Goal: Use online tool/utility: Utilize a website feature to perform a specific function

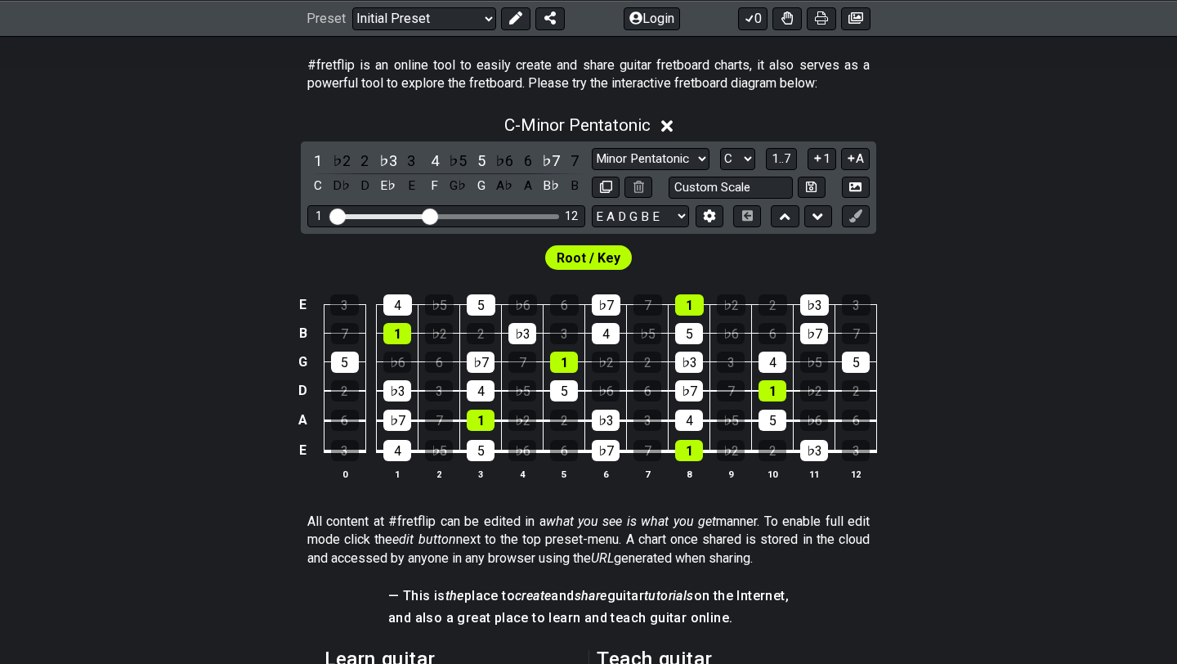
scroll to position [320, 0]
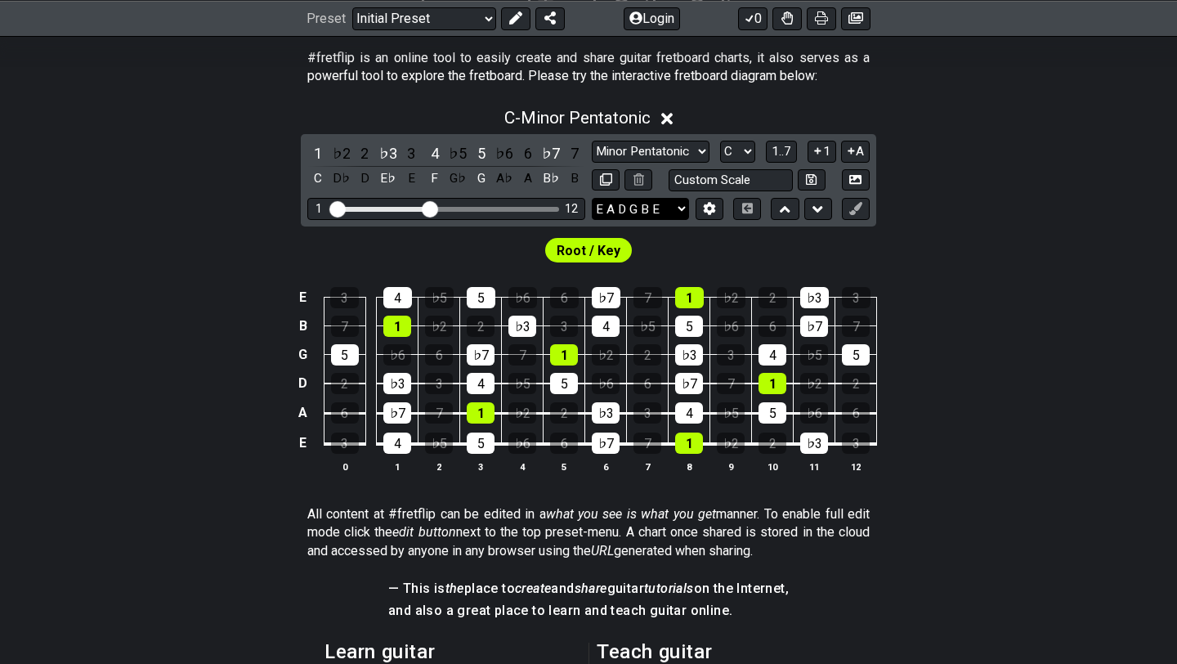
click at [626, 206] on select "E A D G B E E A D G B E E A D G B E B E A D F♯ B A D G C E A D A D G B E E♭ A♭ …" at bounding box center [640, 209] width 97 height 22
click at [592, 198] on select "E A D G B E E A D G B E E A D G B E B E A D F♯ B A D G C E A D A D G B E E♭ A♭ …" at bounding box center [640, 209] width 97 height 22
click at [709, 208] on icon at bounding box center [709, 208] width 12 height 12
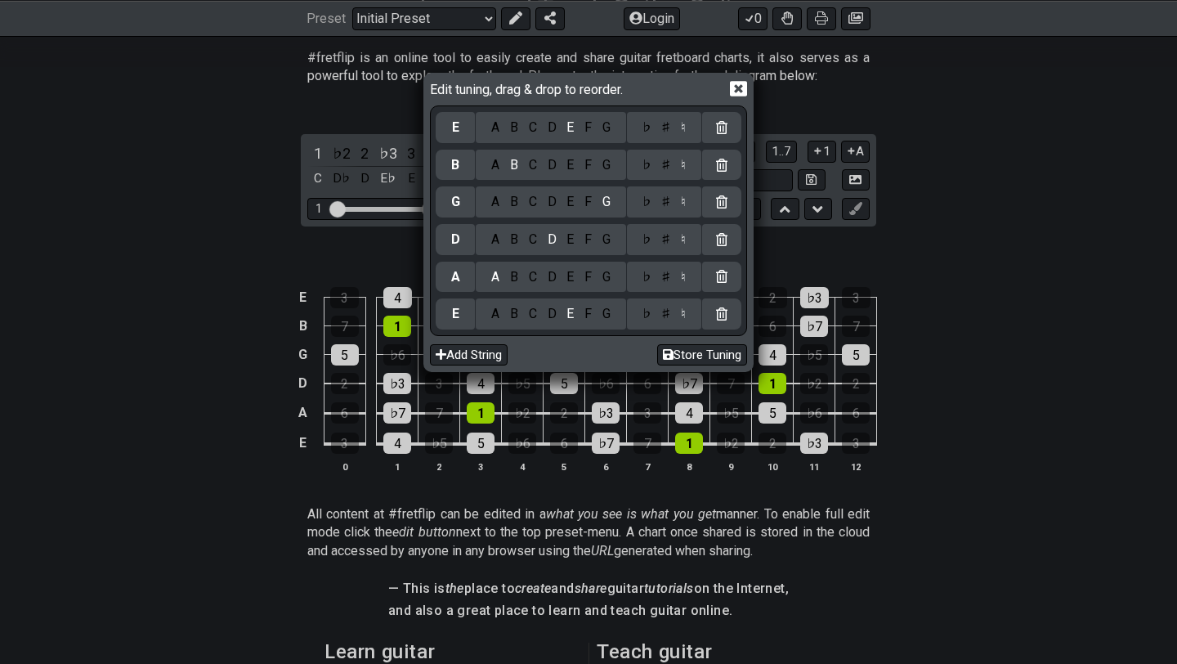
click at [583, 317] on div "F" at bounding box center [589, 314] width 18 height 18
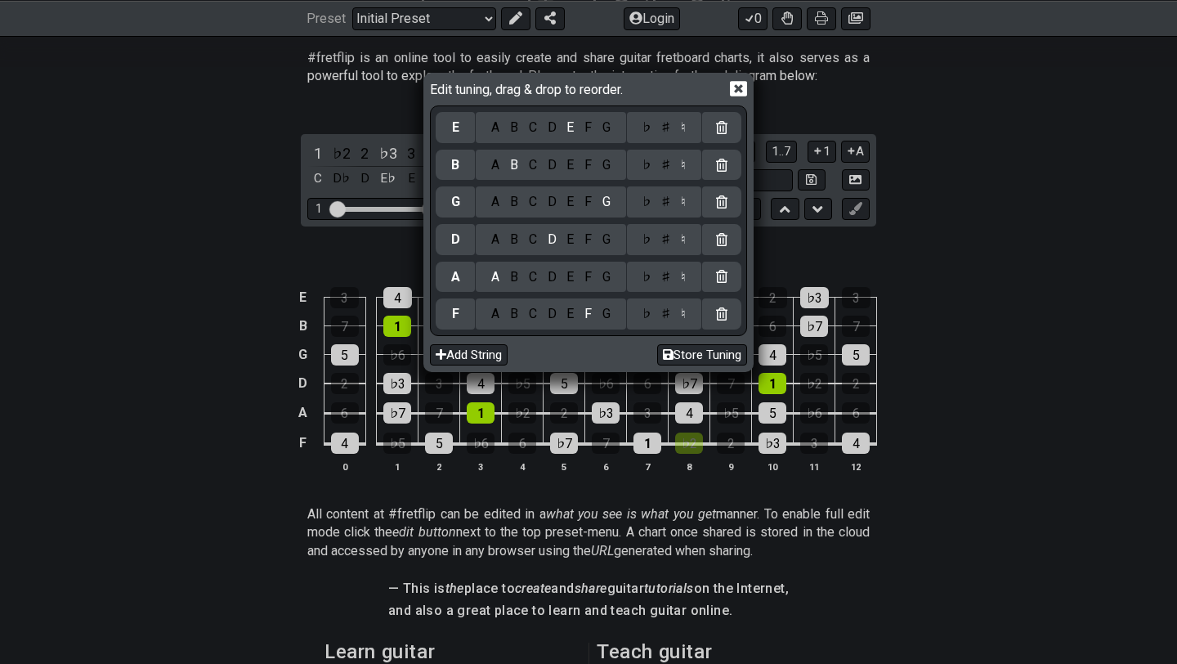
click at [535, 284] on div "C" at bounding box center [532, 277] width 19 height 18
click at [609, 244] on div "G" at bounding box center [606, 239] width 19 height 18
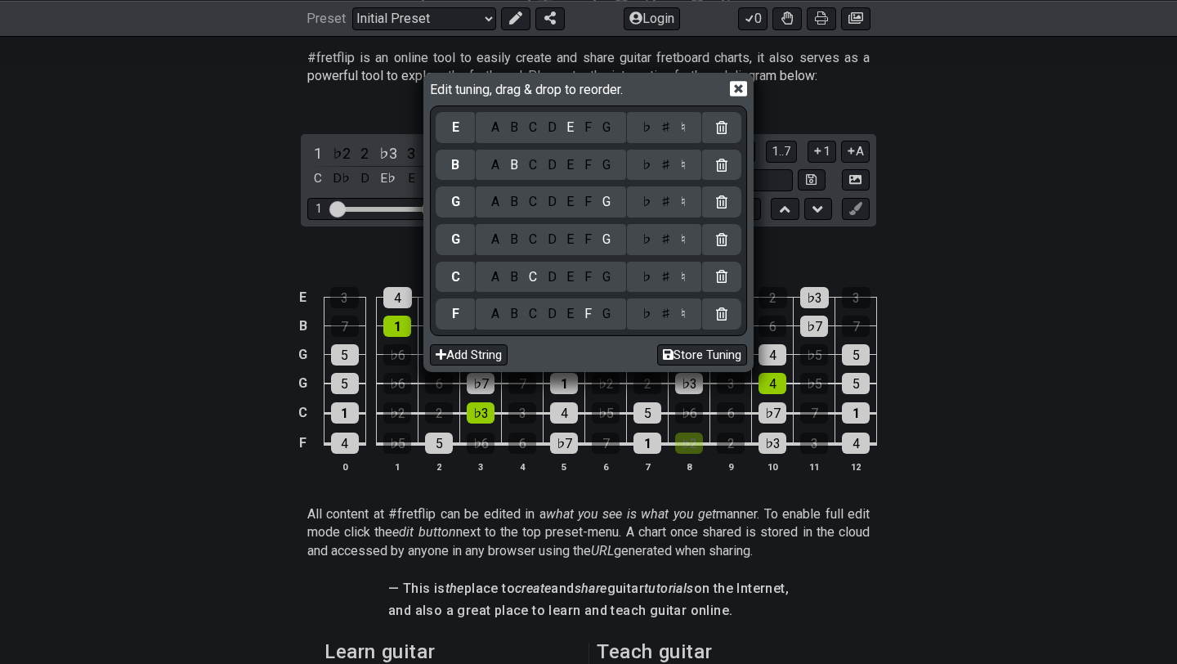
click at [552, 206] on div "D" at bounding box center [552, 202] width 20 height 18
click at [498, 159] on div "A" at bounding box center [495, 165] width 19 height 18
click at [687, 355] on button "Store Tuning" at bounding box center [702, 355] width 90 height 22
select select "F C G D A E"
click at [693, 356] on button "Store Tuning" at bounding box center [702, 355] width 90 height 22
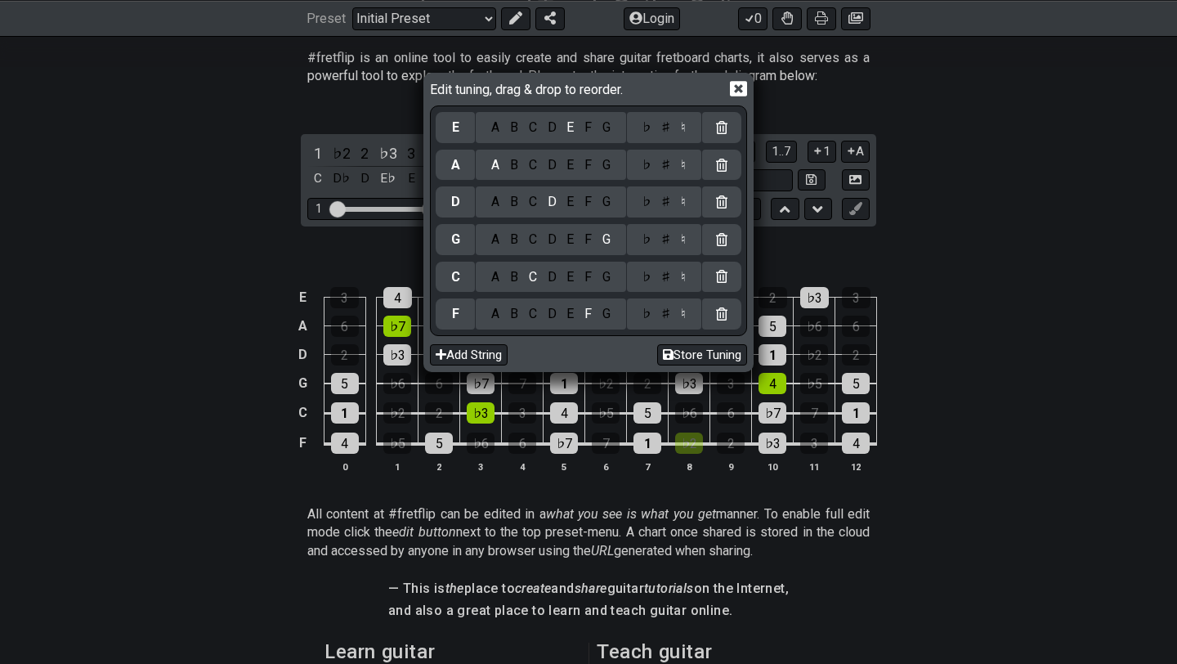
click at [747, 86] on icon at bounding box center [738, 89] width 17 height 16
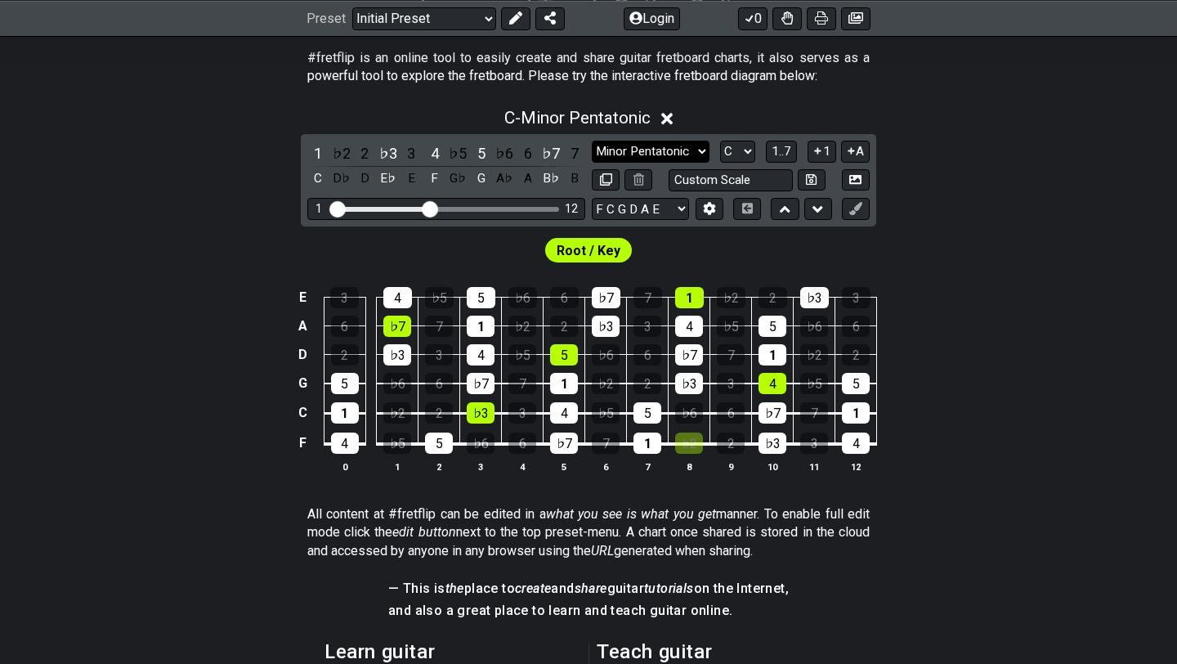
click at [667, 156] on select "Minor Pentatonic Click to edit Minor Pentatonic Major Pentatonic Minor Blues Ma…" at bounding box center [651, 152] width 118 height 22
drag, startPoint x: 427, startPoint y: 199, endPoint x: 477, endPoint y: 212, distance: 51.3
click at [477, 212] on div "1 12" at bounding box center [446, 209] width 278 height 22
drag, startPoint x: 431, startPoint y: 208, endPoint x: 514, endPoint y: 225, distance: 85.0
click at [514, 208] on input "Visible fret range" at bounding box center [446, 208] width 232 height 0
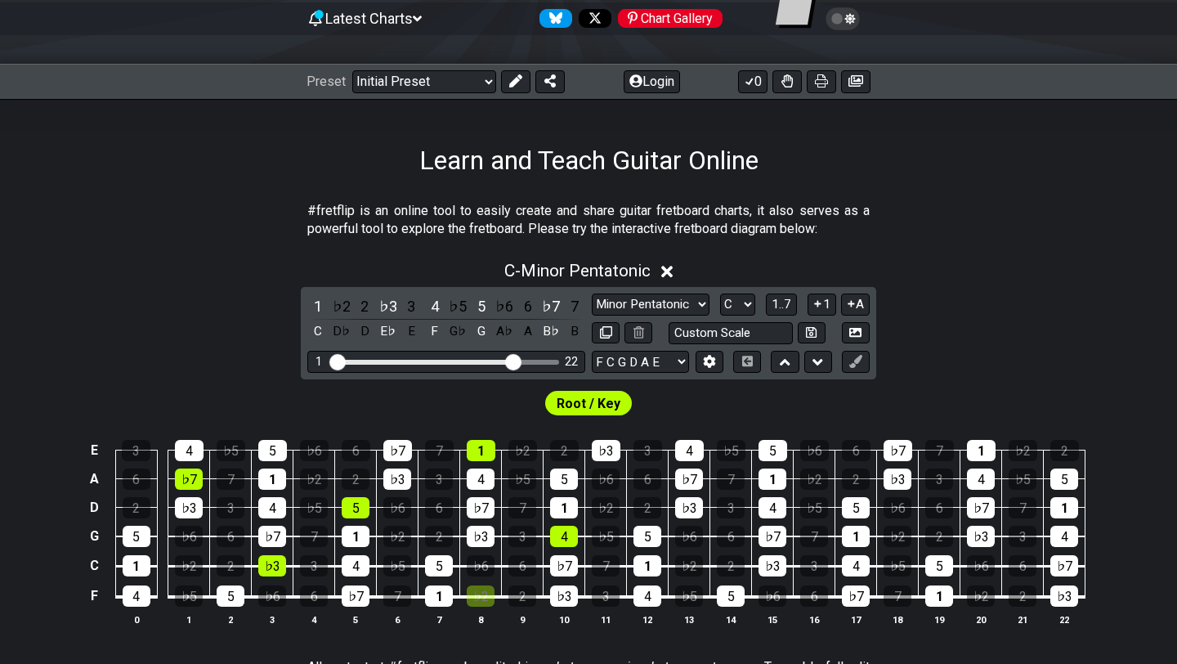
scroll to position [172, 0]
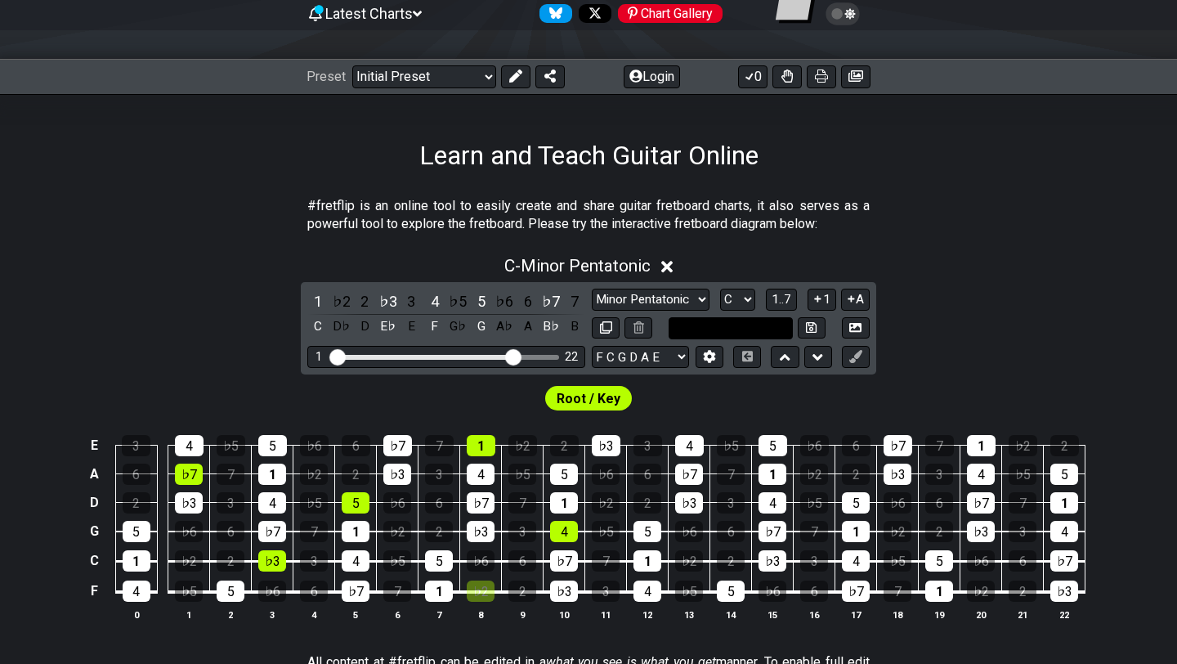
click at [744, 324] on input "text" at bounding box center [731, 328] width 124 height 22
type input "Custom Scale"
click at [733, 394] on div "Root / Key" at bounding box center [588, 393] width 1177 height 39
click at [626, 303] on select "Minor Pentatonic Click to edit Minor Pentatonic Major Pentatonic Minor Blues Ma…" at bounding box center [651, 300] width 118 height 22
select select "Minor / Aeolian"
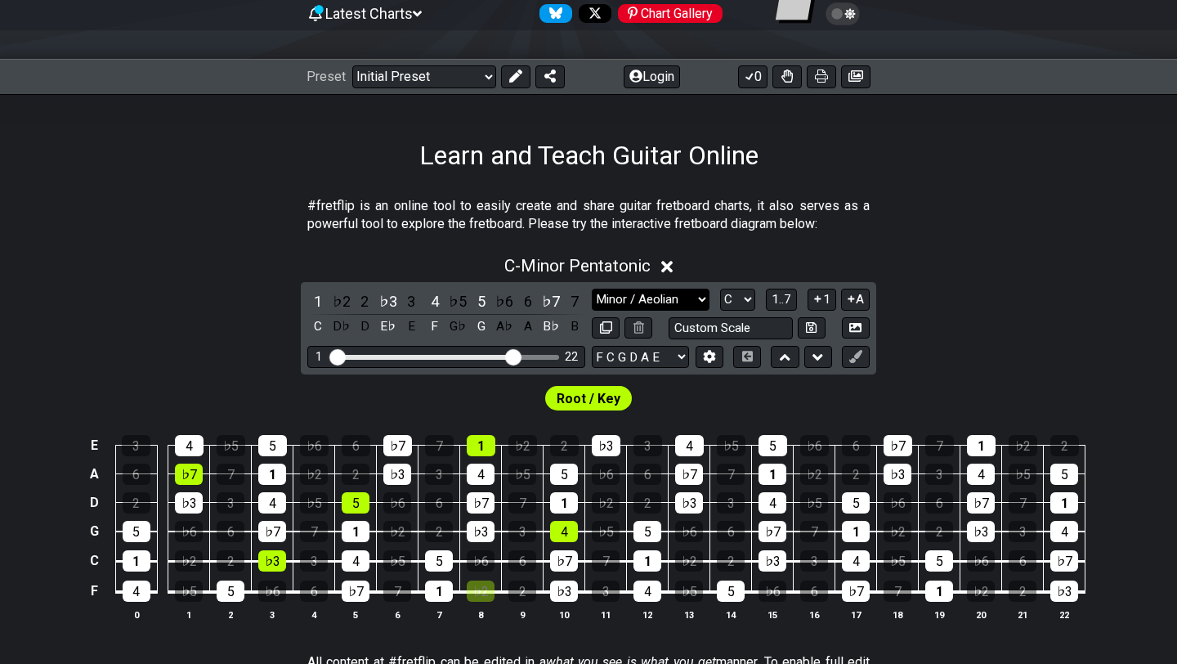
click at [592, 289] on select "Minor Pentatonic Click to edit Minor Pentatonic Major Pentatonic Minor Blues Ma…" at bounding box center [651, 300] width 118 height 22
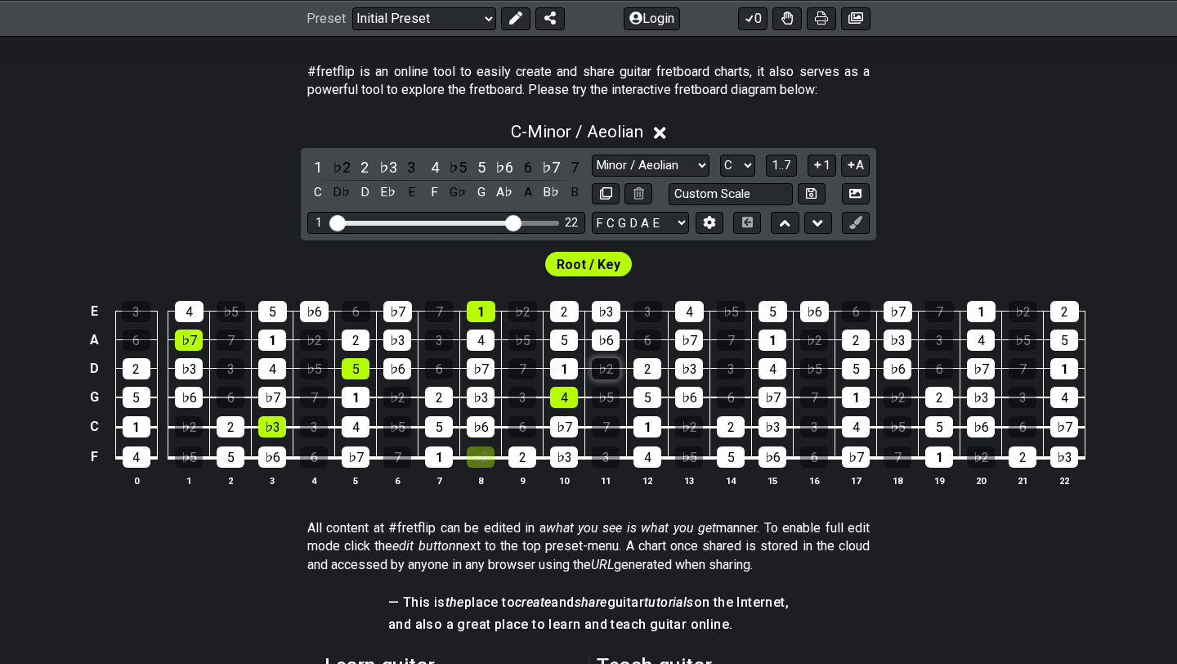
scroll to position [309, 0]
